Goal: Task Accomplishment & Management: Manage account settings

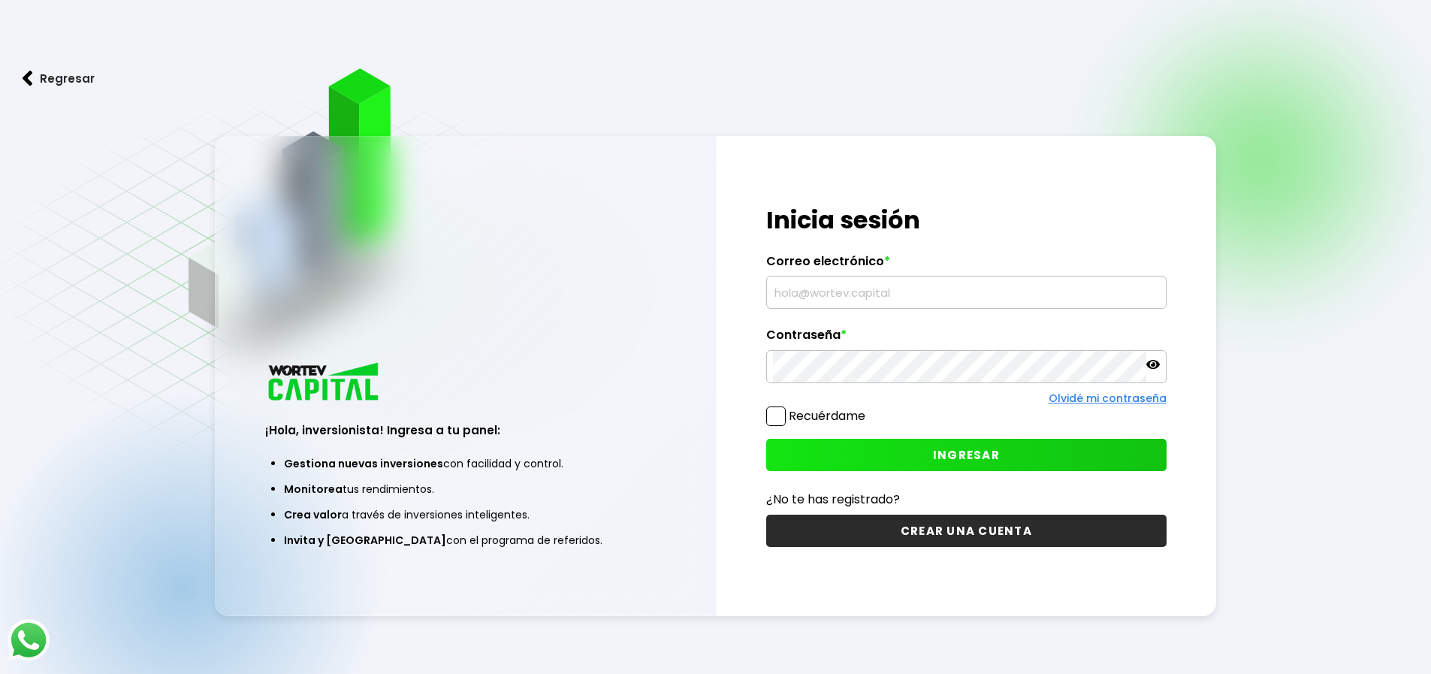
click at [819, 289] on input "text" at bounding box center [966, 293] width 387 height 32
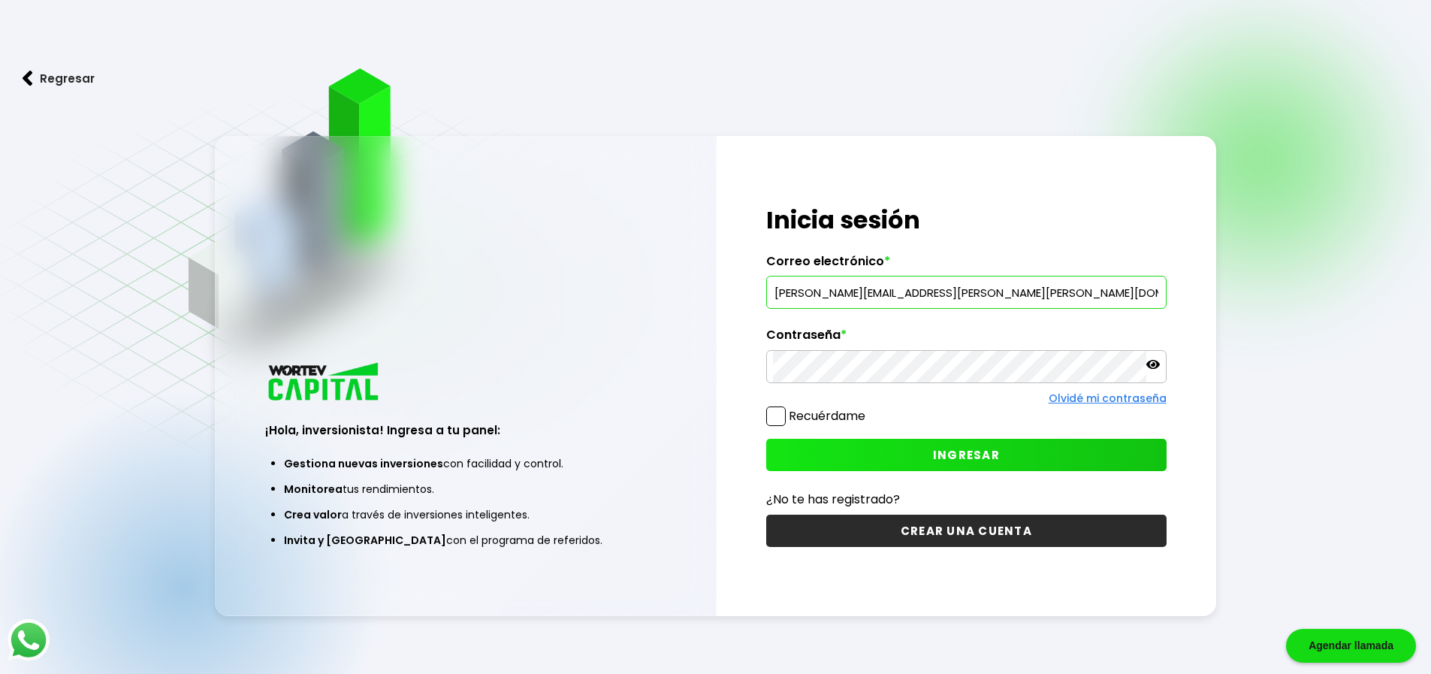
type input "[PERSON_NAME][EMAIL_ADDRESS][PERSON_NAME][PERSON_NAME][DOMAIN_NAME]"
click at [979, 456] on span "INGRESAR" at bounding box center [966, 455] width 67 height 16
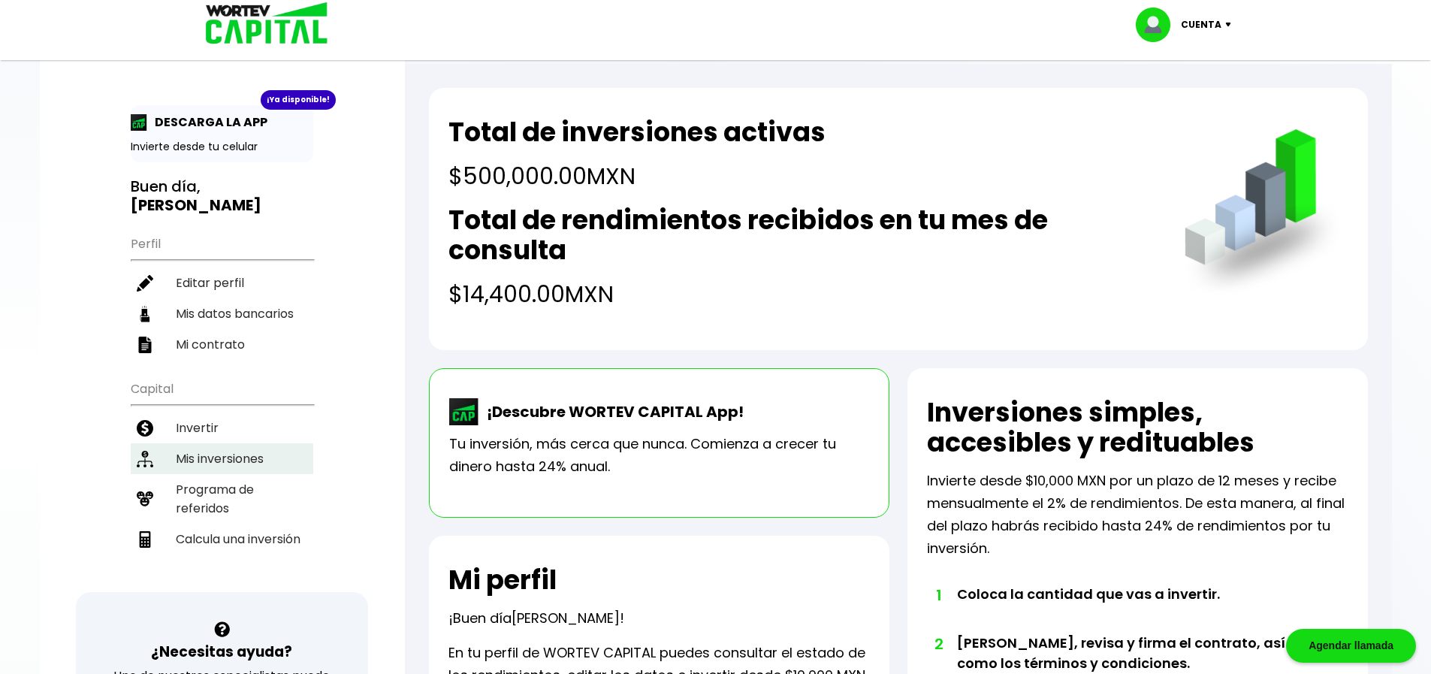
click at [214, 446] on li "Mis inversiones" at bounding box center [222, 458] width 183 height 31
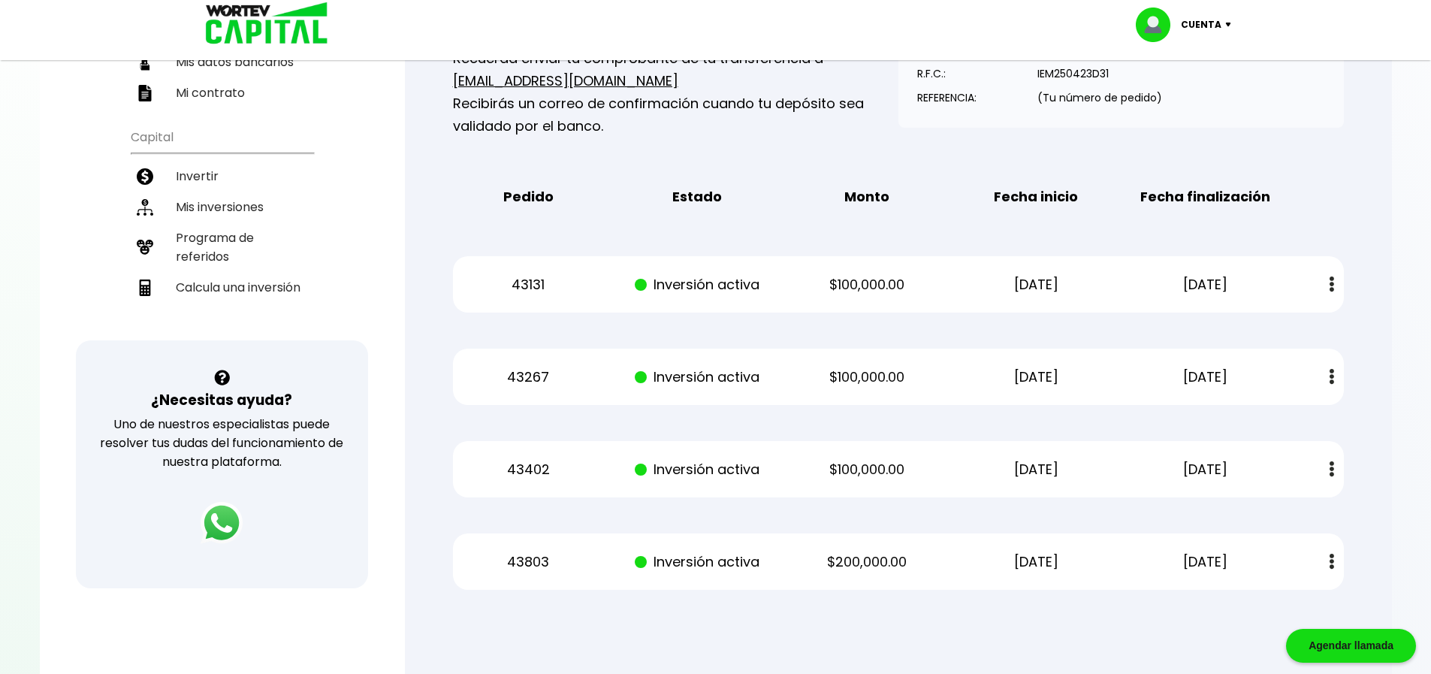
scroll to position [301, 0]
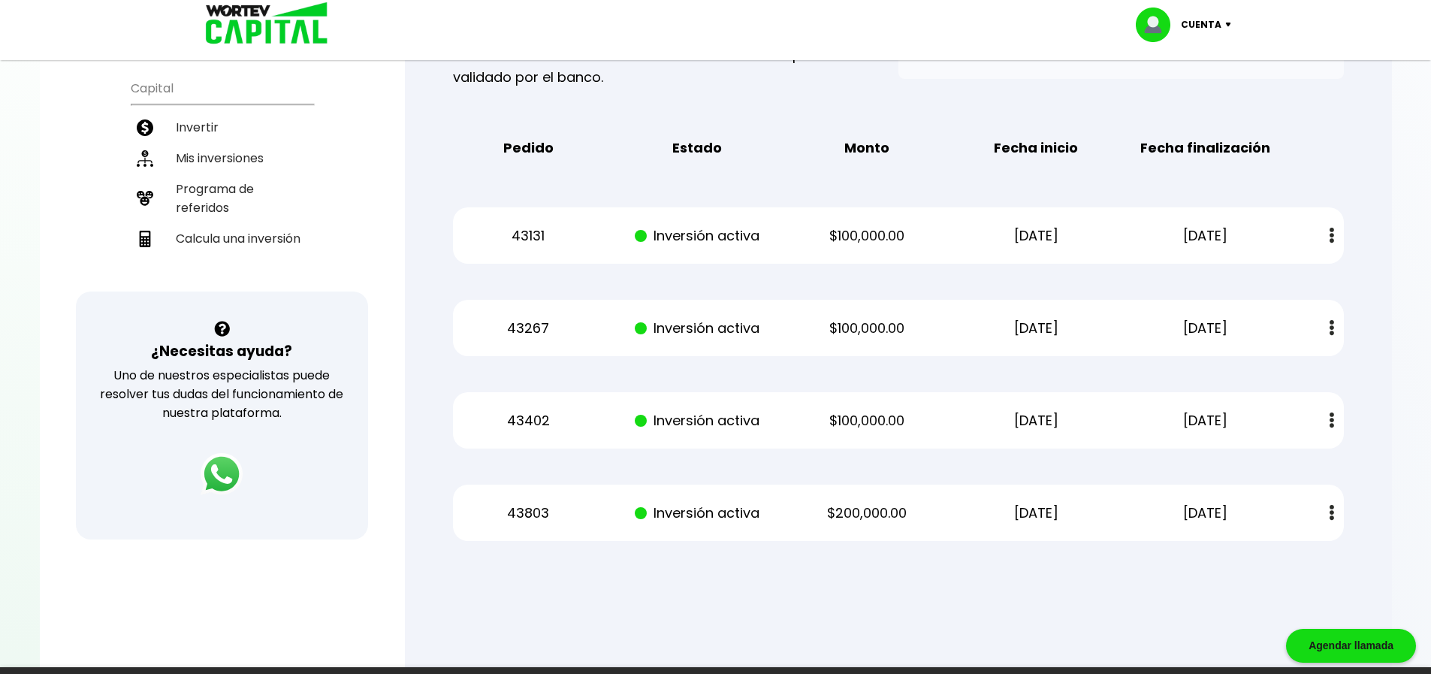
click at [1229, 26] on img at bounding box center [1232, 25] width 20 height 5
click at [1201, 103] on li "Cerrar sesión" at bounding box center [1186, 100] width 120 height 31
